Goal: Information Seeking & Learning: Learn about a topic

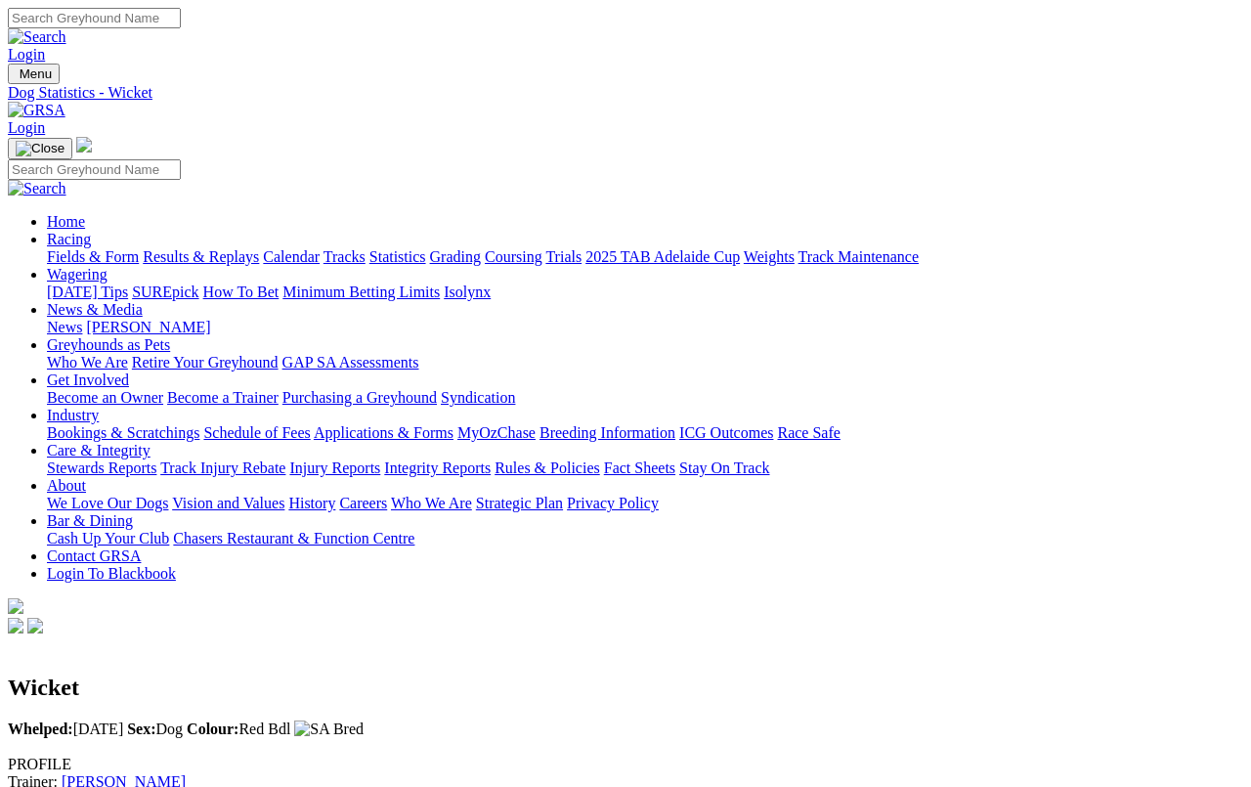
click at [238, 248] on link "Results & Replays" at bounding box center [201, 256] width 116 height 17
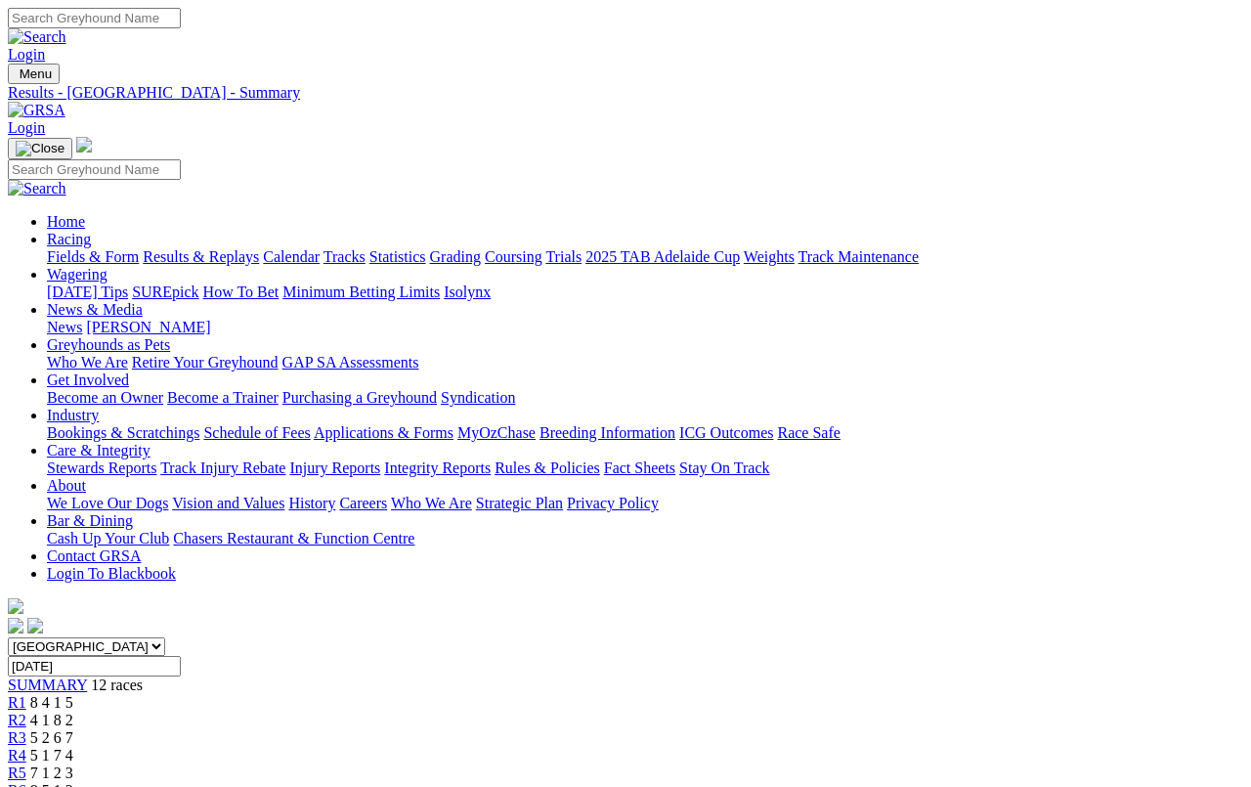
click at [67, 248] on link "Fields & Form" at bounding box center [93, 256] width 92 height 17
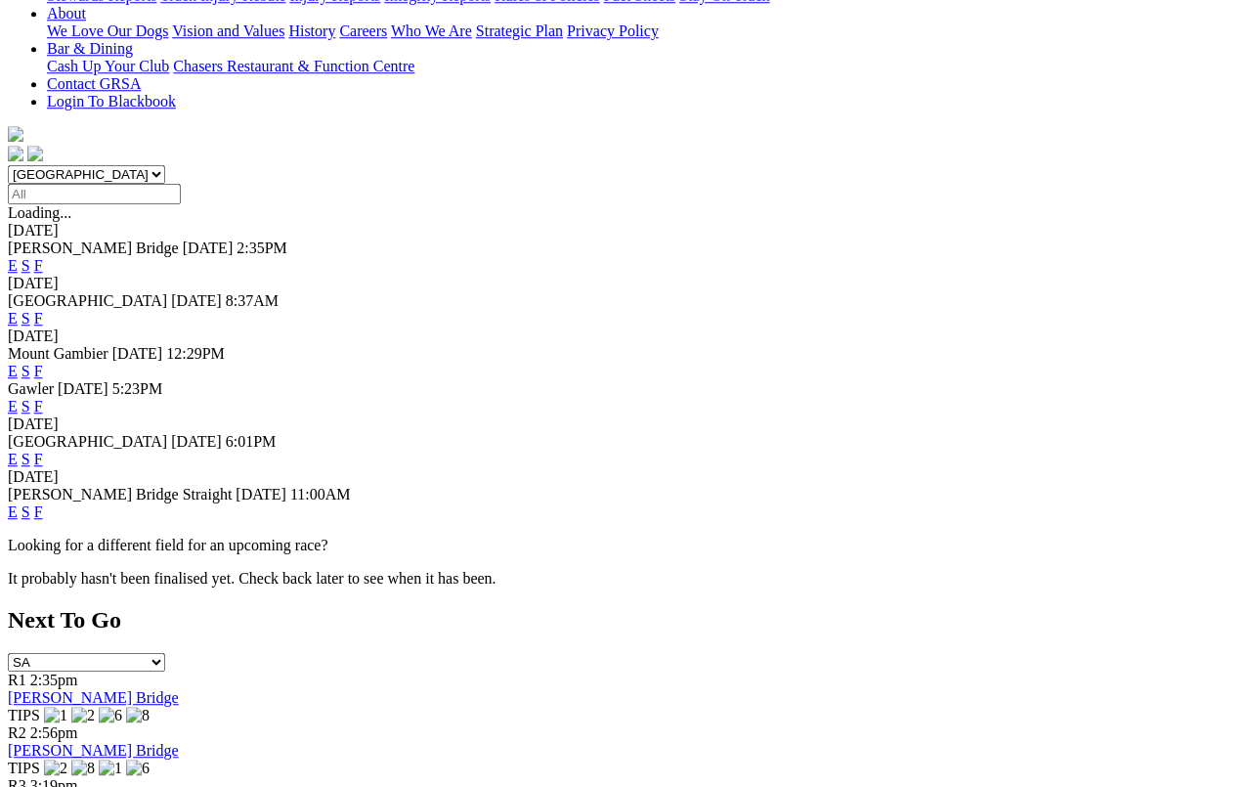
scroll to position [472, 0]
click at [43, 451] on link "F" at bounding box center [38, 459] width 9 height 17
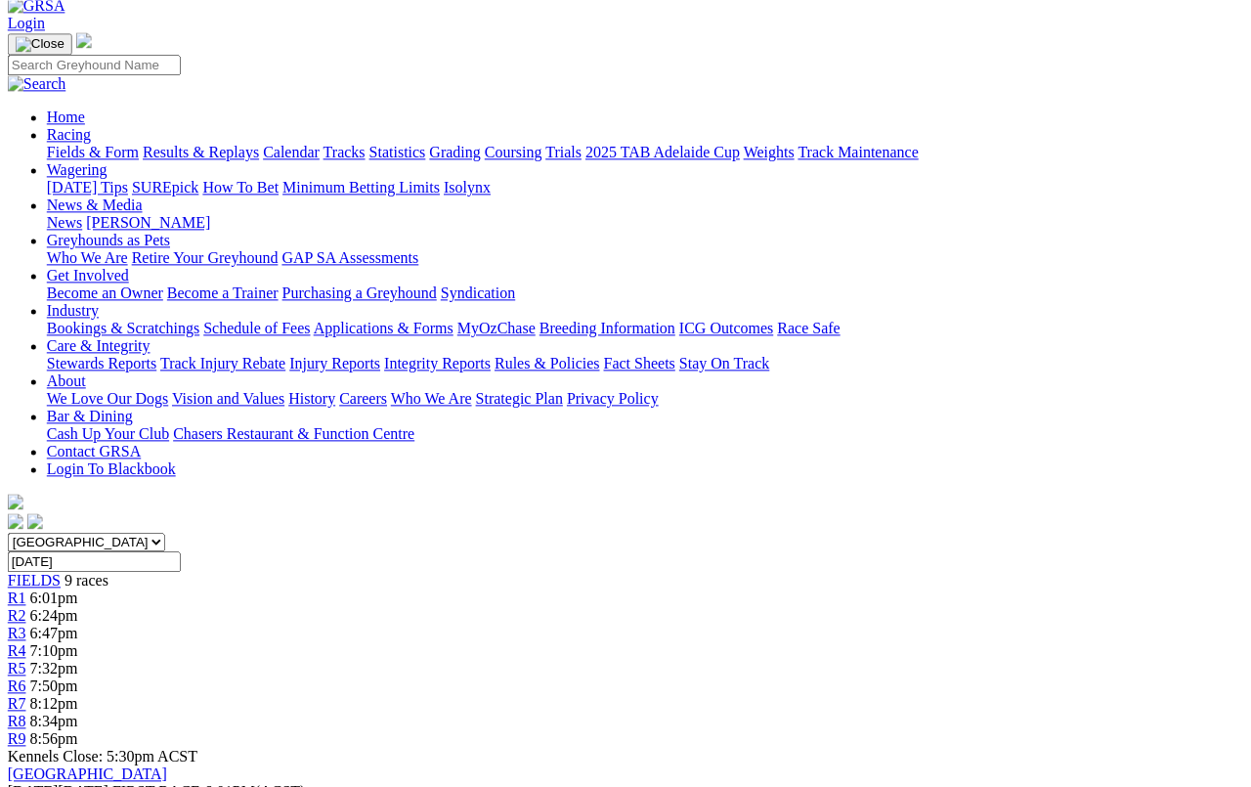
scroll to position [0, 3]
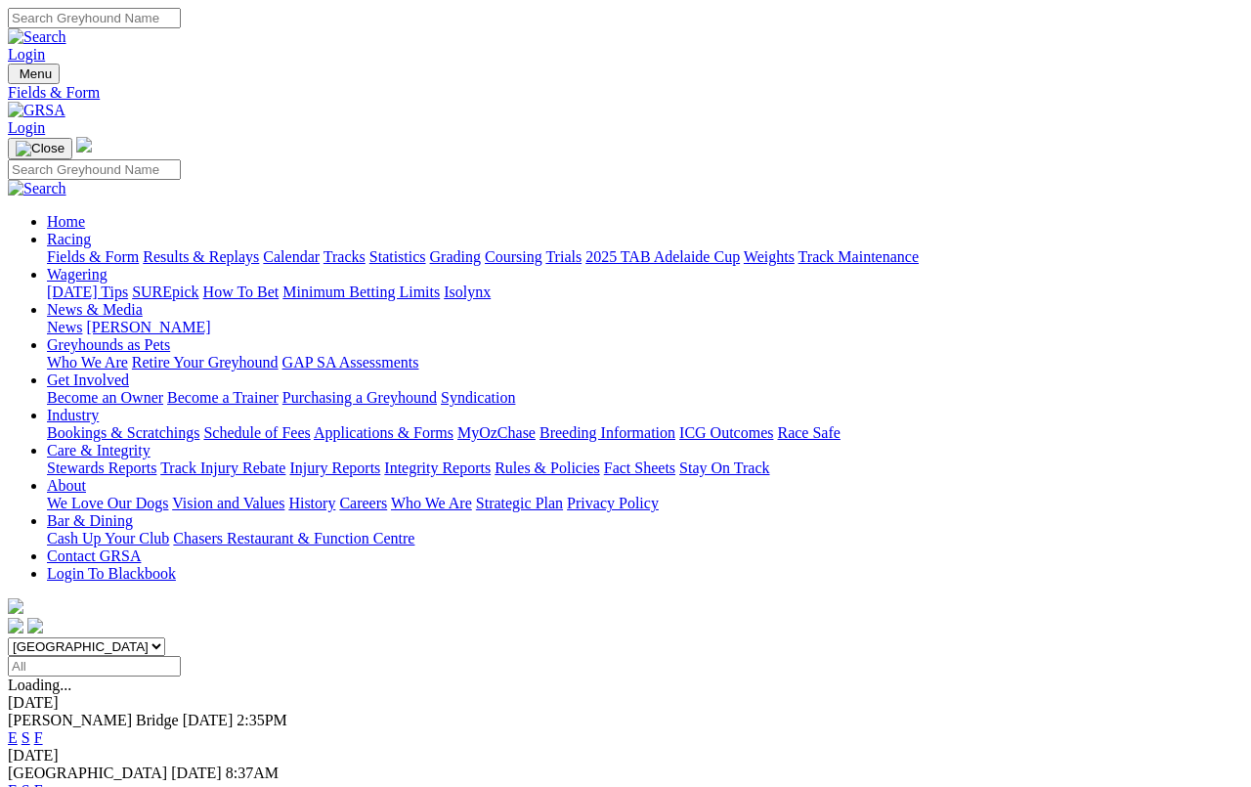
scroll to position [508, 0]
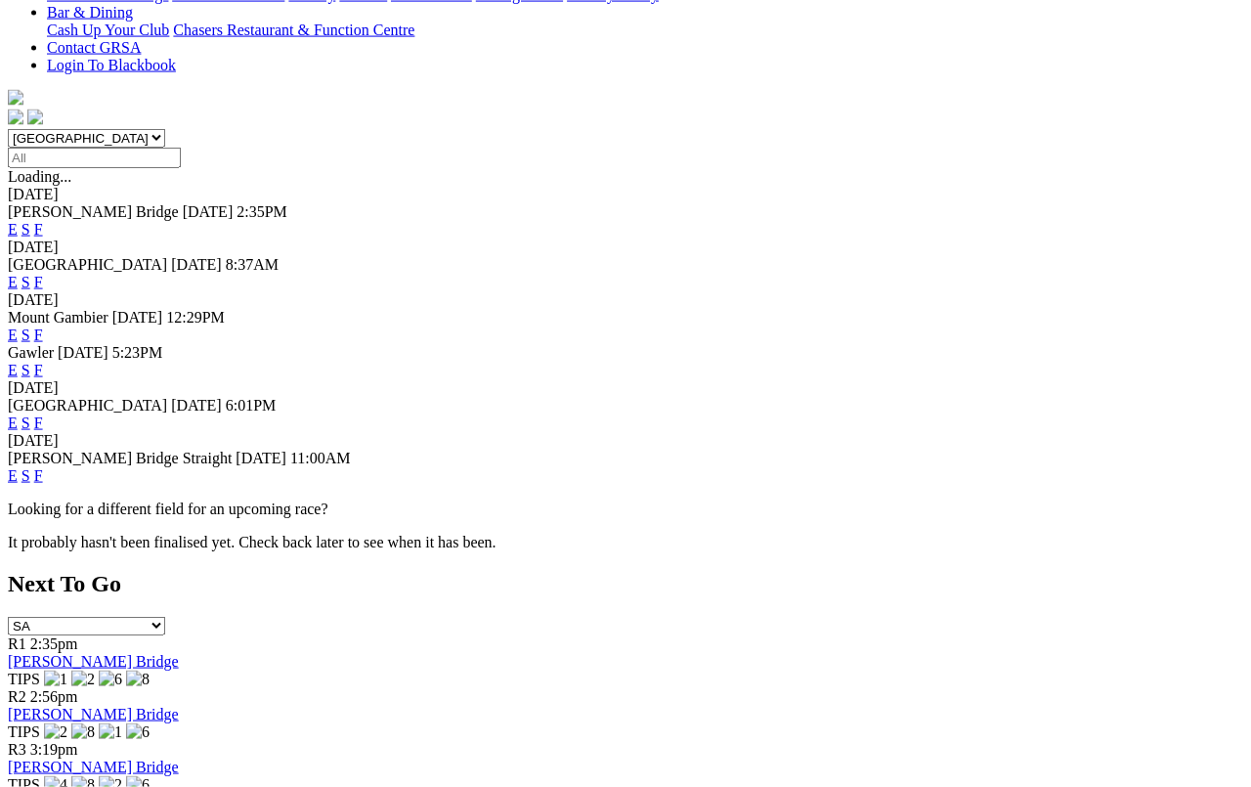
click at [43, 467] on link "F" at bounding box center [38, 475] width 9 height 17
